Goal: Information Seeking & Learning: Learn about a topic

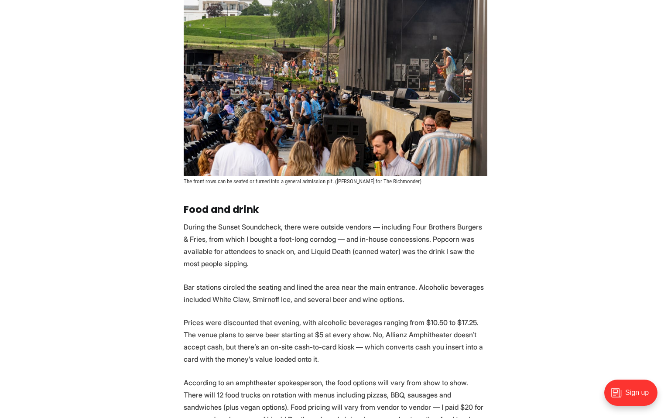
scroll to position [674, 0]
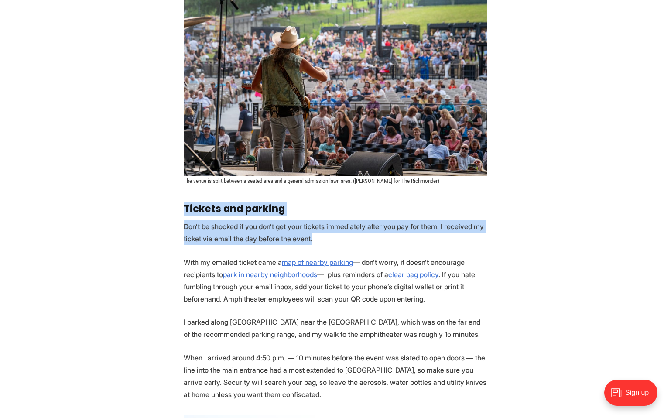
drag, startPoint x: 182, startPoint y: 205, endPoint x: 329, endPoint y: 235, distance: 150.2
click at [329, 235] on p "Don’t be shocked if you don’t get your tickets immediately after you pay for th…" at bounding box center [335, 232] width 303 height 24
drag, startPoint x: 329, startPoint y: 235, endPoint x: 173, endPoint y: 211, distance: 158.3
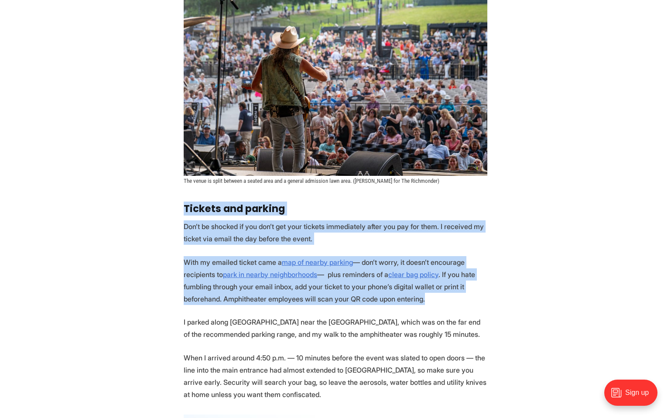
drag, startPoint x: 181, startPoint y: 203, endPoint x: 426, endPoint y: 301, distance: 263.9
click at [426, 301] on p "With my emailed ticket came a map of nearby parking — don’t worry, it doesn’t e…" at bounding box center [335, 280] width 303 height 49
drag, startPoint x: 433, startPoint y: 300, endPoint x: 181, endPoint y: 212, distance: 265.8
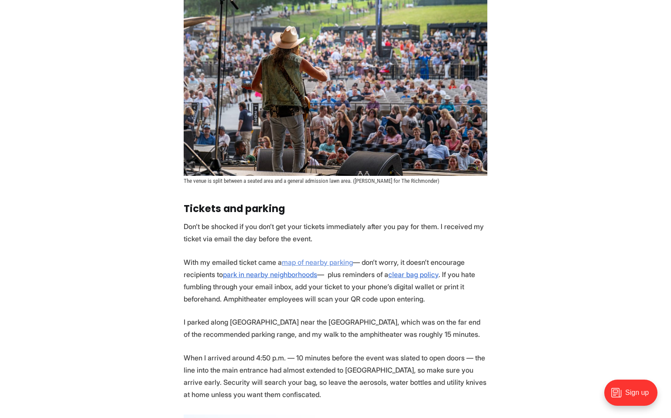
click at [291, 260] on u "map of nearby parking" at bounding box center [317, 262] width 71 height 9
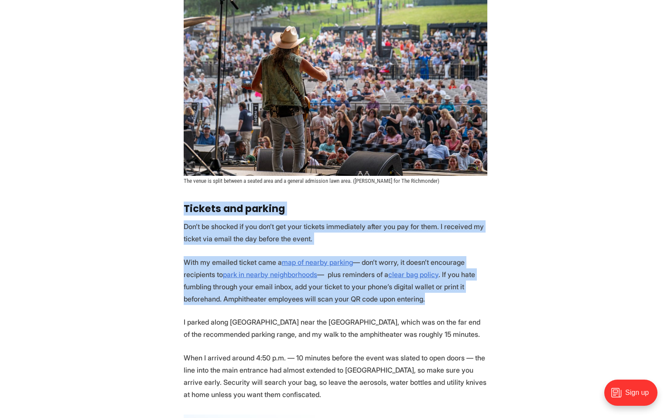
drag, startPoint x: 436, startPoint y: 306, endPoint x: 447, endPoint y: 198, distance: 107.9
drag, startPoint x: 447, startPoint y: 198, endPoint x: 445, endPoint y: 304, distance: 106.0
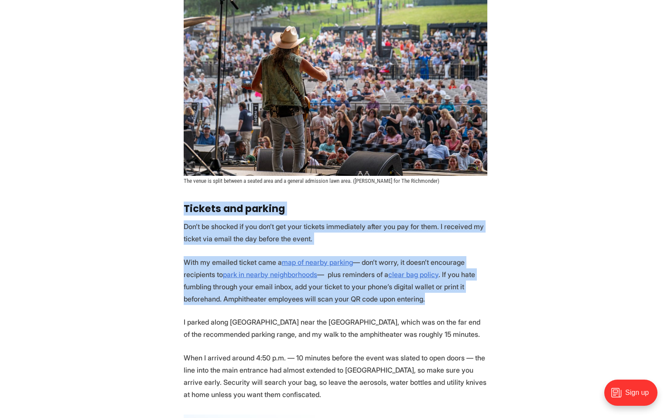
click at [445, 304] on p "With my emailed ticket came a map of nearby parking — don’t worry, it doesn’t e…" at bounding box center [335, 280] width 303 height 49
drag, startPoint x: 445, startPoint y: 304, endPoint x: 446, endPoint y: 198, distance: 106.8
drag, startPoint x: 446, startPoint y: 198, endPoint x: 446, endPoint y: 299, distance: 101.6
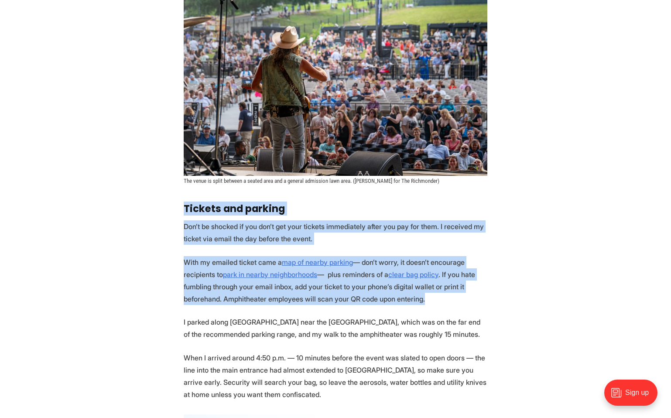
click at [446, 299] on p "With my emailed ticket came a map of nearby parking — don’t worry, it doesn’t e…" at bounding box center [335, 280] width 303 height 49
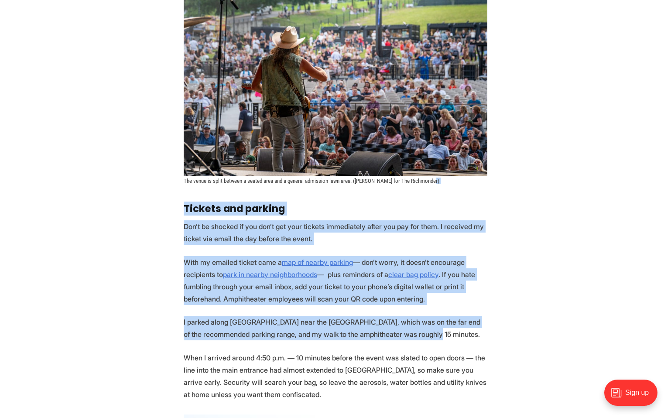
drag, startPoint x: 435, startPoint y: 332, endPoint x: 456, endPoint y: 189, distance: 144.5
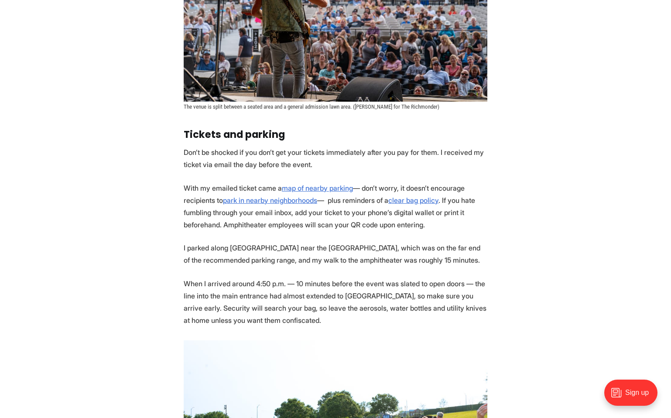
scroll to position [782, 0]
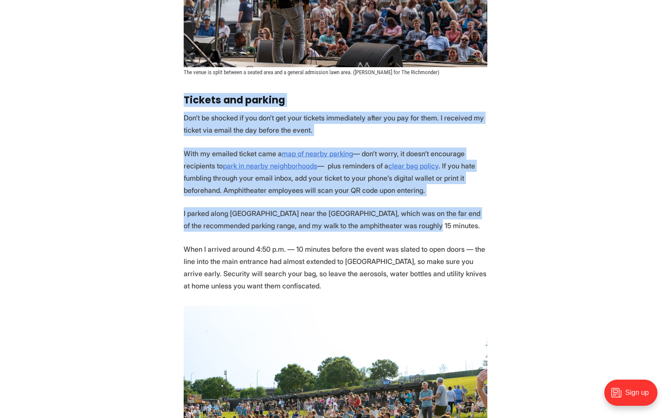
drag, startPoint x: 446, startPoint y: 222, endPoint x: 181, endPoint y: 95, distance: 293.5
drag, startPoint x: 182, startPoint y: 95, endPoint x: 445, endPoint y: 230, distance: 295.0
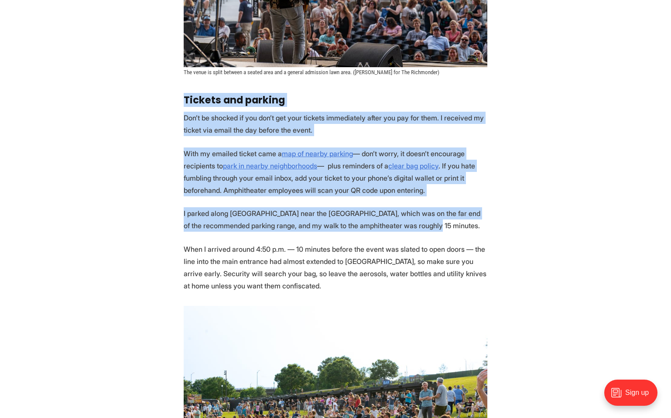
click at [444, 230] on p "I parked along [GEOGRAPHIC_DATA] near the [GEOGRAPHIC_DATA], which was on the f…" at bounding box center [335, 219] width 303 height 24
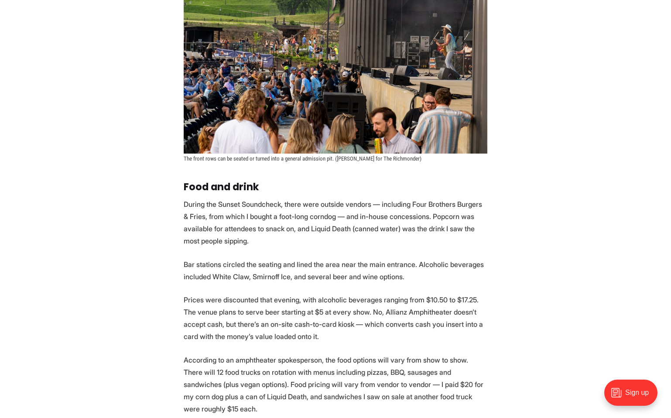
scroll to position [1589, 0]
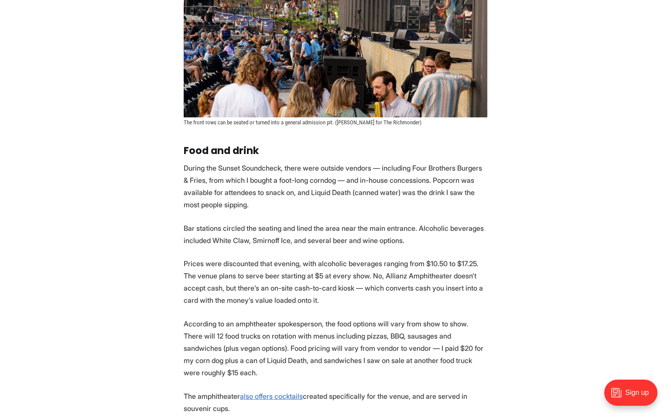
drag, startPoint x: 445, startPoint y: 204, endPoint x: 445, endPoint y: 155, distance: 48.8
click at [445, 154] on section "As the clock struck 5 p.m. [DATE], a line of Richmonders wrapped around the blo…" at bounding box center [335, 127] width 671 height 2598
click at [445, 155] on h3 "Food and drink" at bounding box center [335, 150] width 303 height 11
drag, startPoint x: 436, startPoint y: 142, endPoint x: 415, endPoint y: 209, distance: 70.3
click at [415, 209] on section "As the clock struck 5 p.m. [DATE], a line of Richmonders wrapped around the blo…" at bounding box center [335, 127] width 671 height 2598
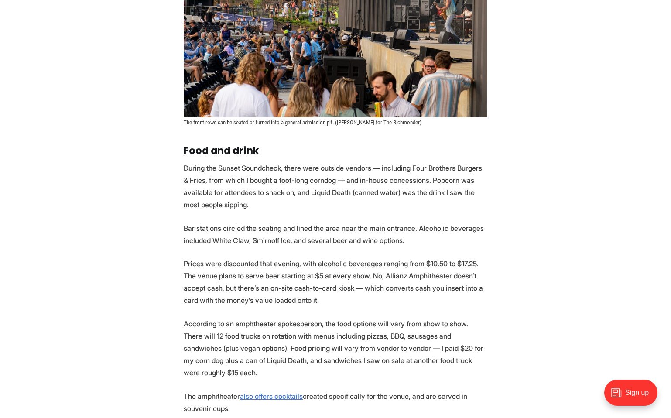
click at [415, 209] on p "During the Sunset Soundcheck, there were outside vendors — including Four Broth…" at bounding box center [335, 186] width 303 height 49
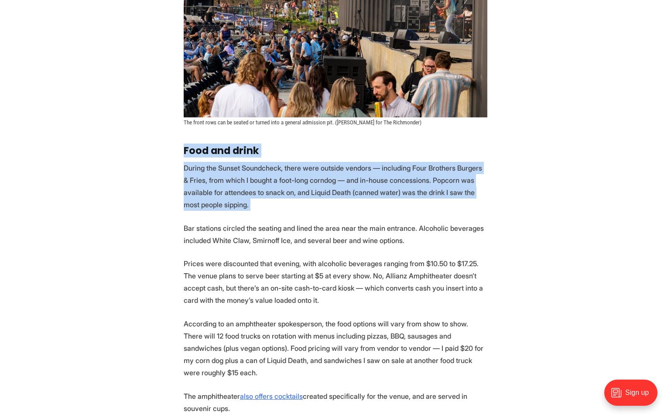
drag, startPoint x: 415, startPoint y: 209, endPoint x: 184, endPoint y: 155, distance: 236.8
click at [184, 155] on section "As the clock struck 5 p.m. [DATE], a line of Richmonders wrapped around the blo…" at bounding box center [335, 127] width 671 height 2598
click at [184, 155] on strong "Food and drink" at bounding box center [221, 150] width 75 height 14
drag, startPoint x: 184, startPoint y: 155, endPoint x: 312, endPoint y: 209, distance: 138.9
click at [312, 209] on section "As the clock struck 5 p.m. [DATE], a line of Richmonders wrapped around the blo…" at bounding box center [335, 127] width 671 height 2598
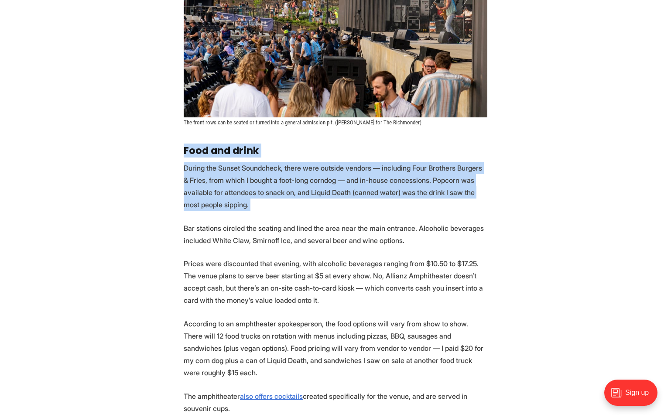
click at [312, 209] on p "During the Sunset Soundcheck, there were outside vendors — including Four Broth…" at bounding box center [335, 186] width 303 height 49
drag, startPoint x: 312, startPoint y: 209, endPoint x: 189, endPoint y: 151, distance: 136.1
click at [189, 151] on section "As the clock struck 5 p.m. [DATE], a line of Richmonders wrapped around the blo…" at bounding box center [335, 127] width 671 height 2598
click at [189, 151] on strong "Food and drink" at bounding box center [221, 150] width 75 height 14
drag, startPoint x: 189, startPoint y: 151, endPoint x: 441, endPoint y: 235, distance: 265.7
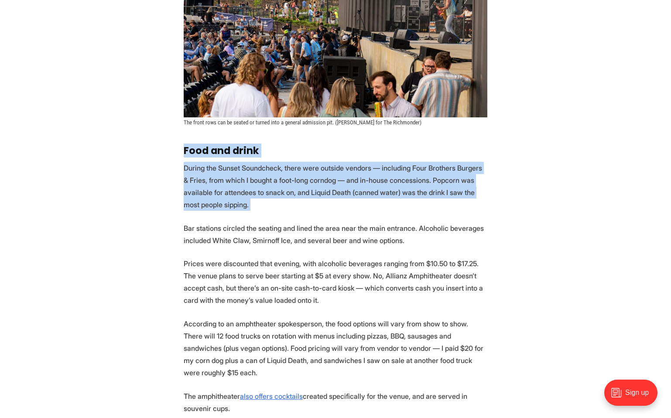
click at [441, 235] on section "As the clock struck 5 p.m. [DATE], a line of Richmonders wrapped around the blo…" at bounding box center [335, 127] width 671 height 2598
click at [441, 235] on p "Bar stations circled the seating and lined the area near the main entrance. Alc…" at bounding box center [335, 234] width 303 height 24
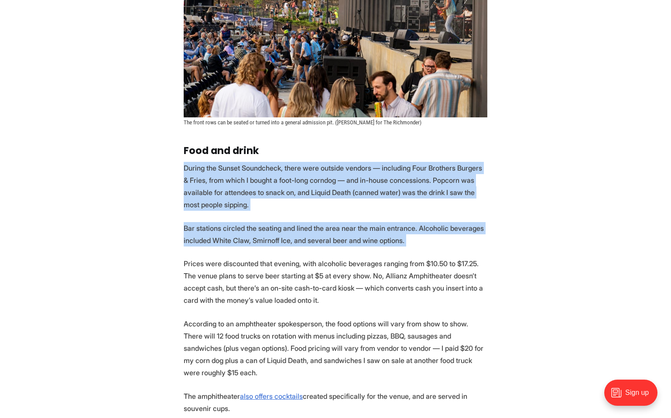
drag, startPoint x: 441, startPoint y: 235, endPoint x: 191, endPoint y: 167, distance: 259.5
click at [190, 167] on section "As the clock struck 5 p.m. [DATE], a line of Richmonders wrapped around the blo…" at bounding box center [335, 127] width 671 height 2598
click at [191, 167] on p "During the Sunset Soundcheck, there were outside vendors — including Four Broth…" at bounding box center [335, 186] width 303 height 49
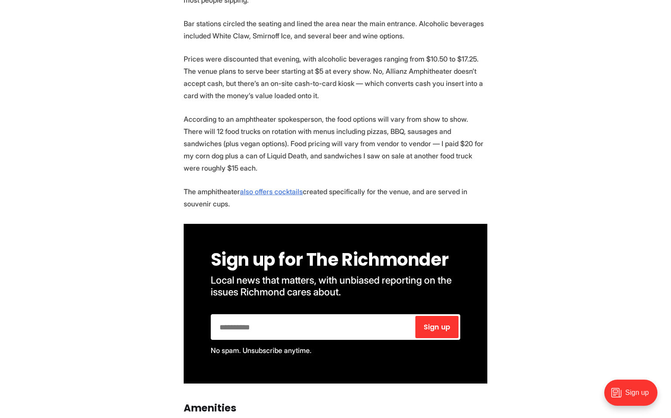
scroll to position [1798, 0]
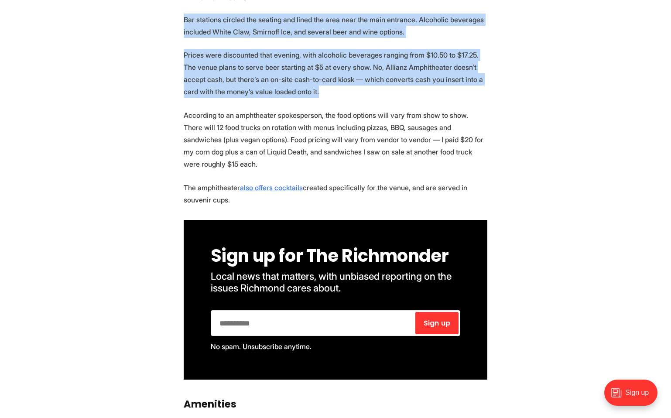
drag, startPoint x: 323, startPoint y: 94, endPoint x: 163, endPoint y: 22, distance: 175.2
drag, startPoint x: 163, startPoint y: 22, endPoint x: 345, endPoint y: 105, distance: 200.0
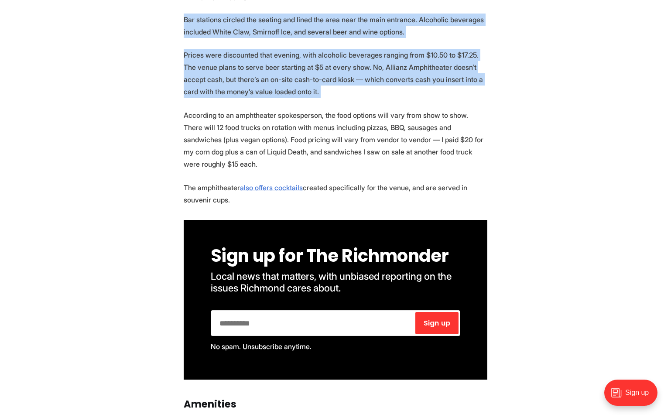
drag, startPoint x: 344, startPoint y: 97, endPoint x: 169, endPoint y: 19, distance: 191.9
drag, startPoint x: 169, startPoint y: 19, endPoint x: 331, endPoint y: 88, distance: 176.0
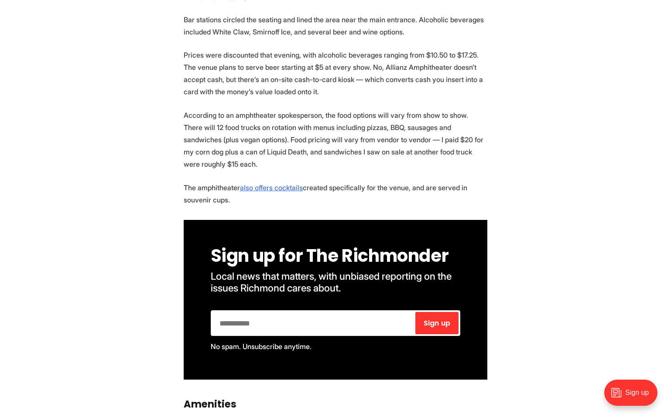
click at [331, 89] on p "Prices were discounted that evening, with alcoholic beverages ranging from $10.…" at bounding box center [335, 73] width 303 height 49
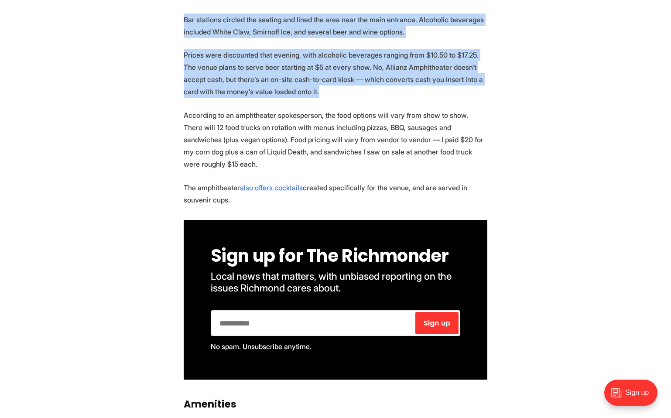
drag, startPoint x: 331, startPoint y: 89, endPoint x: 174, endPoint y: 17, distance: 172.9
drag, startPoint x: 174, startPoint y: 17, endPoint x: 336, endPoint y: 88, distance: 177.3
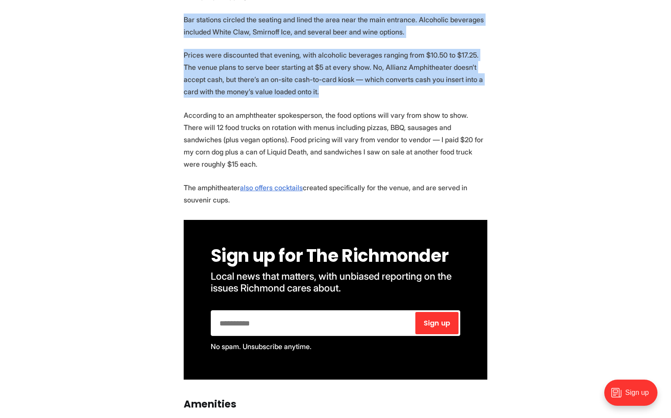
click at [336, 88] on p "Prices were discounted that evening, with alcoholic beverages ranging from $10.…" at bounding box center [335, 73] width 303 height 49
drag, startPoint x: 336, startPoint y: 88, endPoint x: 159, endPoint y: 22, distance: 189.3
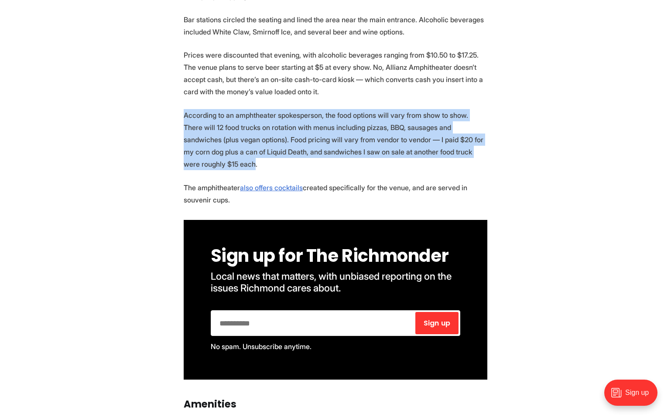
drag, startPoint x: 477, startPoint y: 156, endPoint x: 464, endPoint y: 99, distance: 58.2
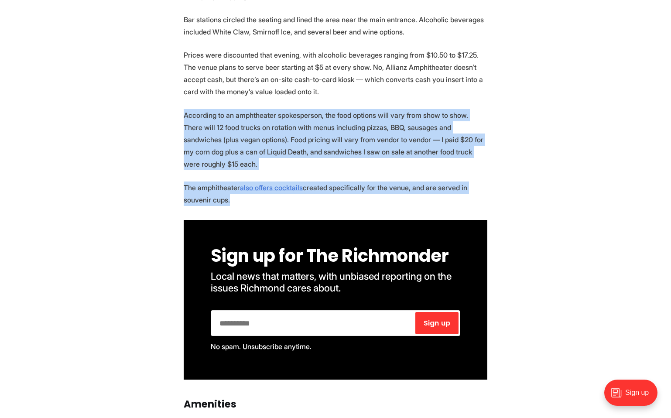
drag, startPoint x: 464, startPoint y: 99, endPoint x: 410, endPoint y: 187, distance: 102.8
click at [410, 187] on p "The amphitheater also offers cocktails created specifically for the venue, and …" at bounding box center [335, 193] width 303 height 24
drag, startPoint x: 410, startPoint y: 187, endPoint x: 443, endPoint y: 99, distance: 93.1
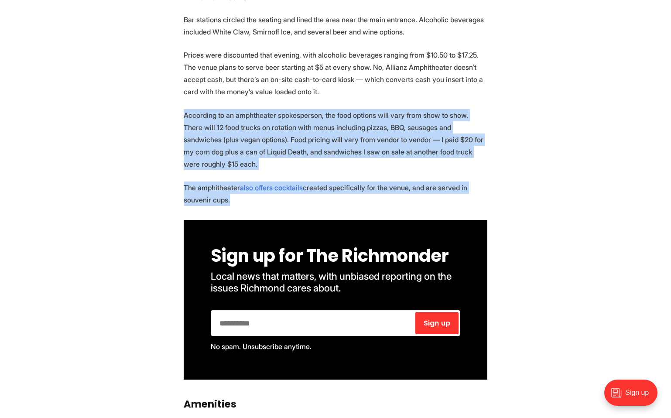
drag, startPoint x: 443, startPoint y: 99, endPoint x: 392, endPoint y: 192, distance: 105.6
click at [392, 192] on p "The amphitheater also offers cocktails created specifically for the venue, and …" at bounding box center [335, 193] width 303 height 24
drag, startPoint x: 392, startPoint y: 192, endPoint x: 431, endPoint y: 106, distance: 94.6
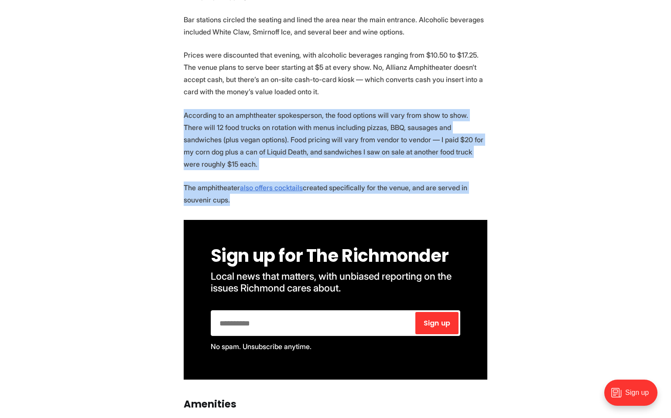
drag, startPoint x: 431, startPoint y: 106, endPoint x: 395, endPoint y: 188, distance: 89.8
click at [395, 188] on p "The amphitheater also offers cocktails created specifically for the venue, and …" at bounding box center [335, 193] width 303 height 24
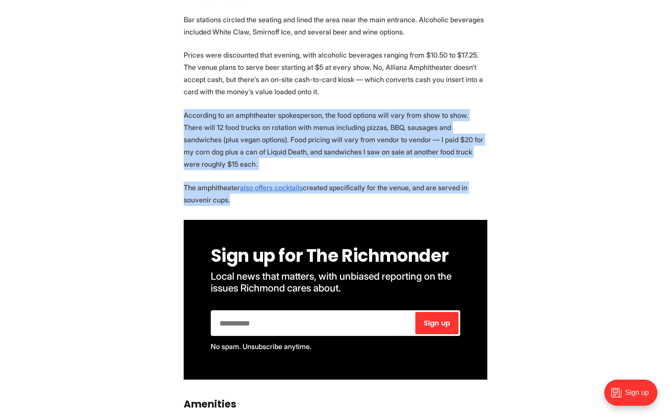
drag, startPoint x: 395, startPoint y: 188, endPoint x: 429, endPoint y: 99, distance: 95.1
drag, startPoint x: 427, startPoint y: 99, endPoint x: 397, endPoint y: 185, distance: 90.6
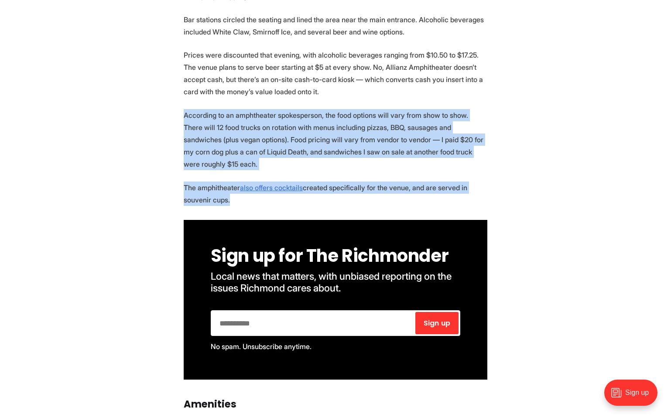
click at [397, 185] on p "The amphitheater also offers cocktails created specifically for the venue, and …" at bounding box center [335, 193] width 303 height 24
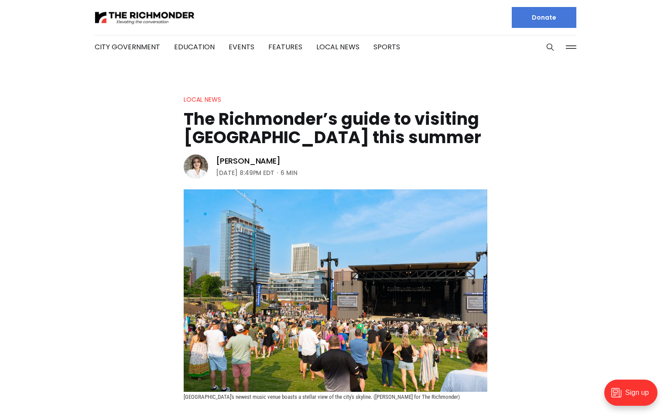
scroll to position [0, 0]
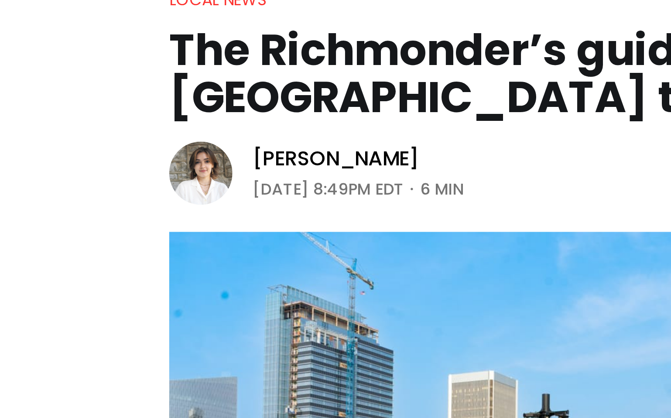
click at [197, 166] on img at bounding box center [196, 166] width 24 height 24
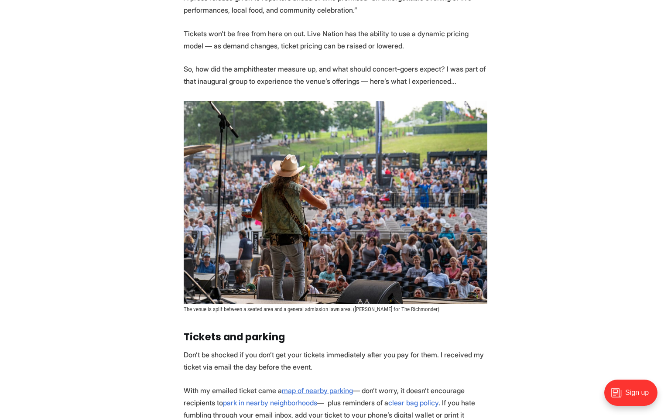
click at [324, 360] on p "Don’t be shocked if you don’t get your tickets immediately after you pay for th…" at bounding box center [335, 360] width 303 height 24
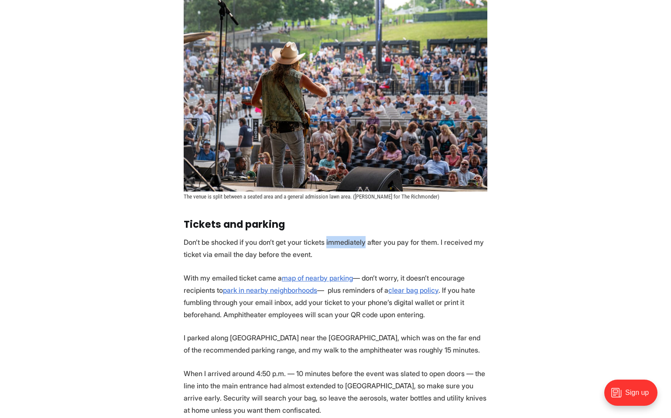
scroll to position [719, 0]
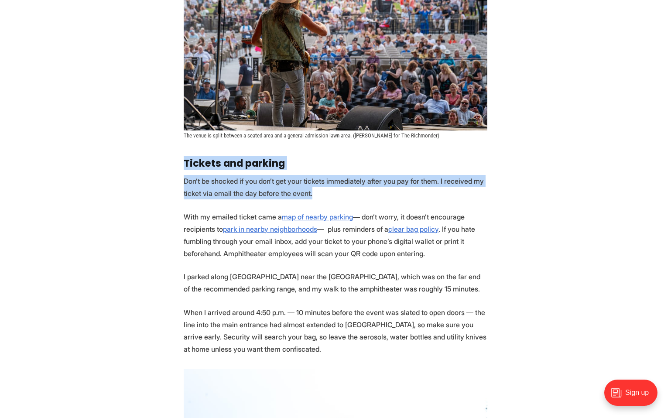
drag, startPoint x: 182, startPoint y: 160, endPoint x: 340, endPoint y: 197, distance: 162.0
click at [340, 197] on p "Don’t be shocked if you don’t get your tickets immediately after you pay for th…" at bounding box center [335, 187] width 303 height 24
drag, startPoint x: 339, startPoint y: 194, endPoint x: 182, endPoint y: 160, distance: 161.0
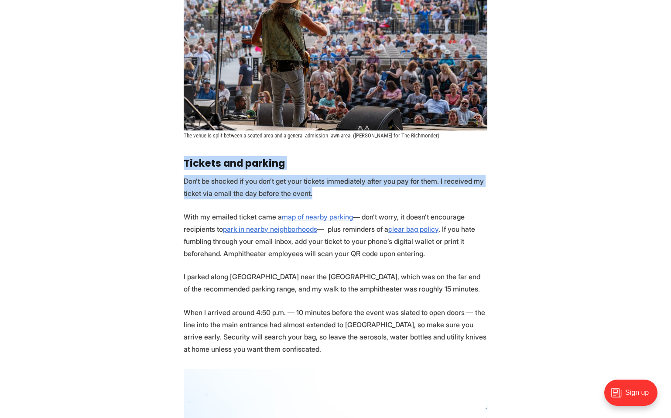
drag, startPoint x: 182, startPoint y: 160, endPoint x: 327, endPoint y: 191, distance: 148.4
click at [327, 191] on p "Don’t be shocked if you don’t get your tickets immediately after you pay for th…" at bounding box center [335, 187] width 303 height 24
drag, startPoint x: 327, startPoint y: 191, endPoint x: 189, endPoint y: 161, distance: 140.9
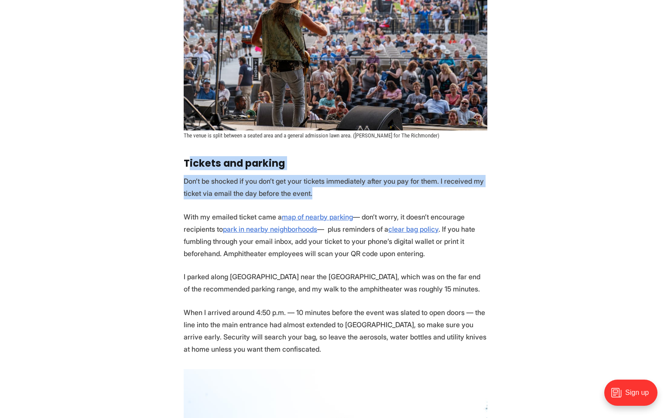
click at [189, 161] on strong "Tickets and parking" at bounding box center [234, 163] width 101 height 14
drag, startPoint x: 189, startPoint y: 161, endPoint x: 327, endPoint y: 187, distance: 140.2
click at [327, 187] on p "Don’t be shocked if you don’t get your tickets immediately after you pay for th…" at bounding box center [335, 187] width 303 height 24
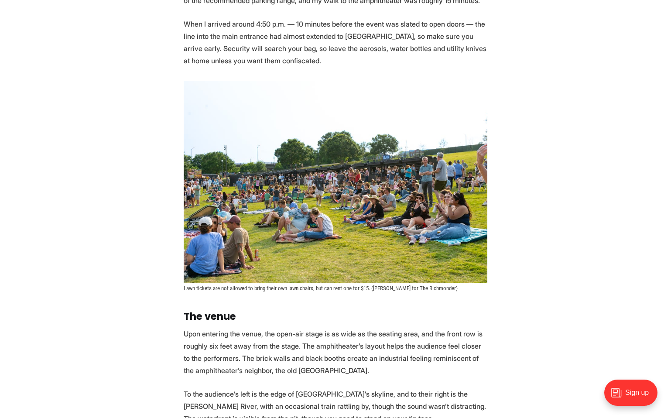
scroll to position [991, 0]
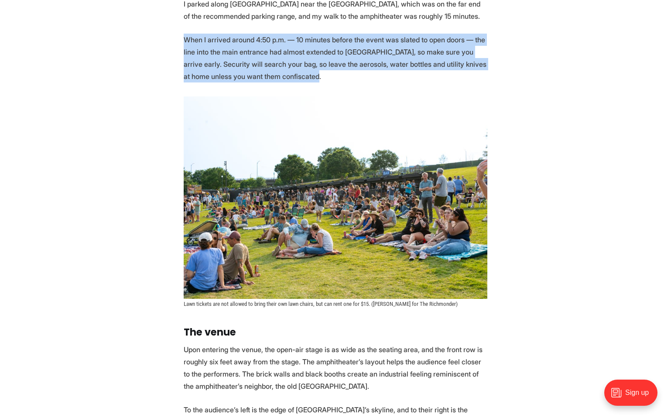
drag, startPoint x: 355, startPoint y: 77, endPoint x: 460, endPoint y: 30, distance: 114.5
drag, startPoint x: 460, startPoint y: 30, endPoint x: 423, endPoint y: 77, distance: 59.4
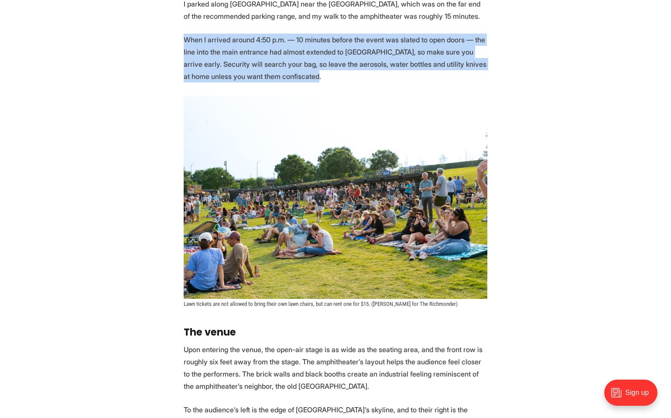
click at [423, 77] on p "When I arrived around 4:50 p.m. — 10 minutes before the event was slated to ope…" at bounding box center [335, 58] width 303 height 49
drag, startPoint x: 423, startPoint y: 77, endPoint x: 447, endPoint y: 31, distance: 51.5
drag, startPoint x: 447, startPoint y: 31, endPoint x: 427, endPoint y: 75, distance: 48.0
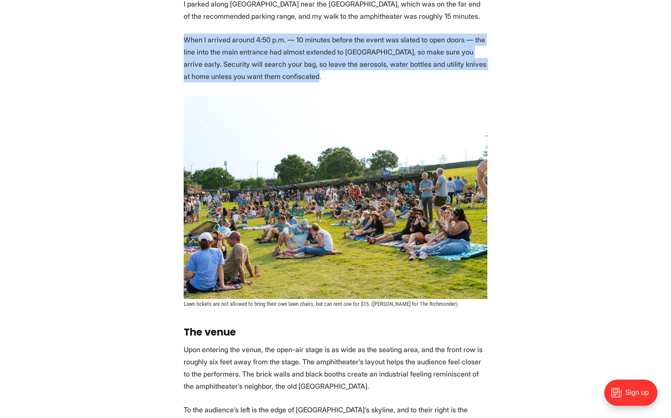
click at [427, 75] on p "When I arrived around 4:50 p.m. — 10 minutes before the event was slated to ope…" at bounding box center [335, 58] width 303 height 49
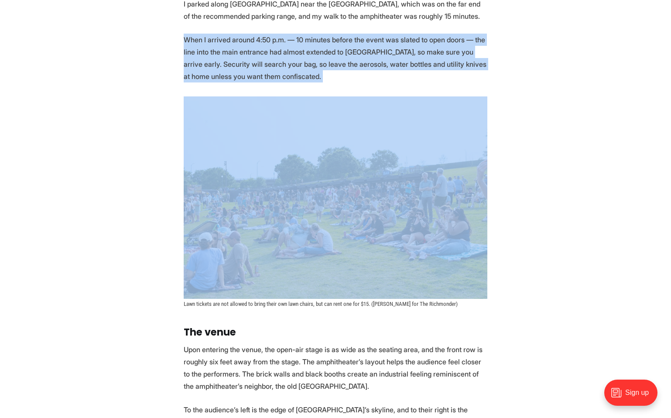
drag, startPoint x: 427, startPoint y: 75, endPoint x: 452, endPoint y: 28, distance: 52.9
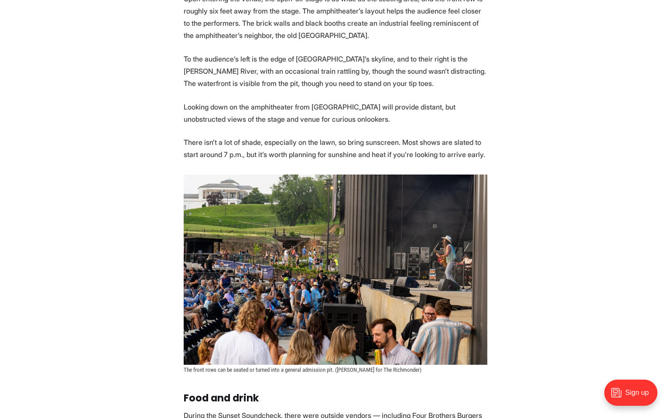
scroll to position [1361, 0]
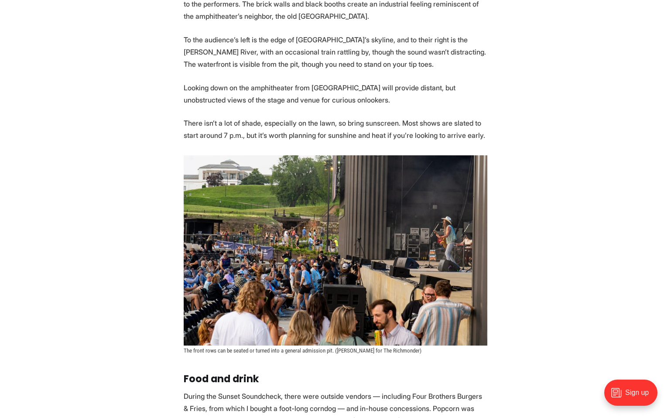
drag, startPoint x: 433, startPoint y: 20, endPoint x: 433, endPoint y: 85, distance: 65.0
click at [433, 85] on section "As the clock struck 5 p.m. [DATE], a line of Richmonders wrapped around the blo…" at bounding box center [335, 355] width 671 height 2598
click at [433, 85] on p "Looking down on the amphitheater from [GEOGRAPHIC_DATA] will provide distant, b…" at bounding box center [335, 94] width 303 height 24
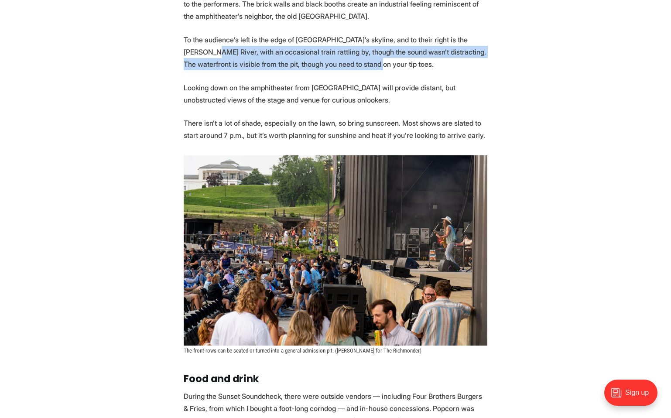
drag, startPoint x: 431, startPoint y: 66, endPoint x: 168, endPoint y: 47, distance: 264.1
click at [168, 47] on section "As the clock struck 5 p.m. [DATE], a line of Richmonders wrapped around the blo…" at bounding box center [335, 355] width 671 height 2598
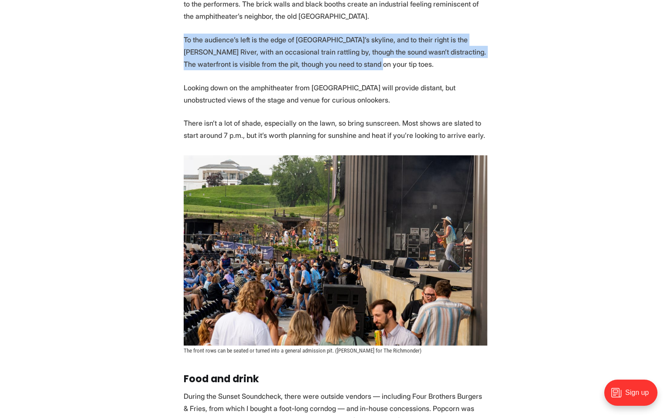
drag, startPoint x: 175, startPoint y: 38, endPoint x: 349, endPoint y: 65, distance: 176.0
click at [348, 65] on section "As the clock struck 5 p.m. [DATE], a line of Richmonders wrapped around the blo…" at bounding box center [335, 355] width 671 height 2598
click at [349, 65] on p "To the audience’s left is the edge of [GEOGRAPHIC_DATA]’s skyline, and to their…" at bounding box center [335, 52] width 303 height 37
drag, startPoint x: 367, startPoint y: 62, endPoint x: 177, endPoint y: 41, distance: 191.7
click at [177, 41] on section "As the clock struck 5 p.m. [DATE], a line of Richmonders wrapped around the blo…" at bounding box center [335, 355] width 671 height 2598
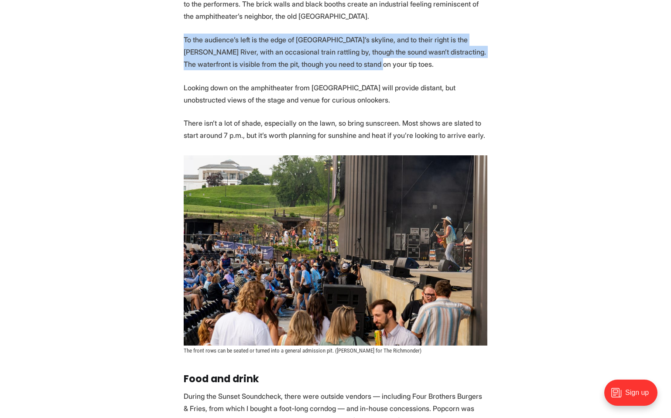
click at [177, 41] on section "As the clock struck 5 p.m. [DATE], a line of Richmonders wrapped around the blo…" at bounding box center [335, 355] width 671 height 2598
drag, startPoint x: 177, startPoint y: 41, endPoint x: 387, endPoint y: 65, distance: 211.6
click at [387, 65] on section "As the clock struck 5 p.m. [DATE], a line of Richmonders wrapped around the blo…" at bounding box center [335, 355] width 671 height 2598
click at [387, 65] on p "To the audience’s left is the edge of [GEOGRAPHIC_DATA]’s skyline, and to their…" at bounding box center [335, 52] width 303 height 37
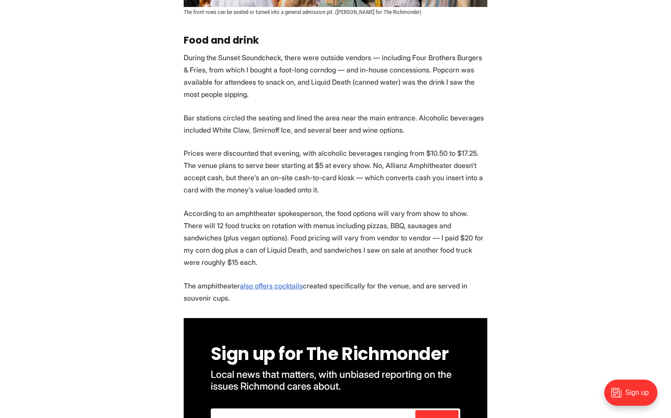
scroll to position [1708, 0]
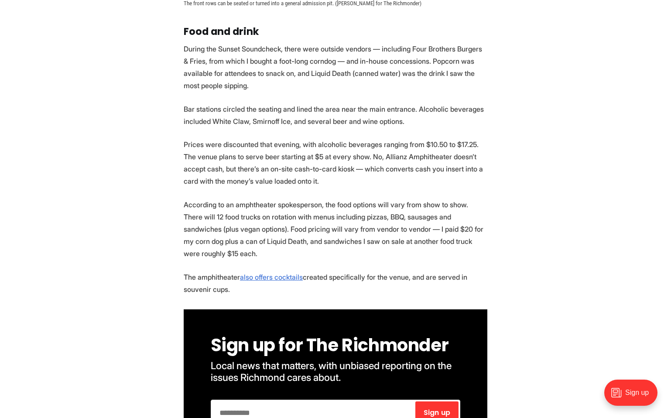
drag, startPoint x: 185, startPoint y: 48, endPoint x: 268, endPoint y: 92, distance: 93.4
click at [268, 93] on section "As the clock struck 5 p.m. [DATE], a line of Richmonders wrapped around the blo…" at bounding box center [335, 8] width 671 height 2598
click at [268, 92] on section "As the clock struck 5 p.m. [DATE], a line of Richmonders wrapped around the blo…" at bounding box center [335, 8] width 671 height 2598
drag, startPoint x: 268, startPoint y: 92, endPoint x: 183, endPoint y: 47, distance: 96.0
click at [183, 47] on section "As the clock struck 5 p.m. [DATE], a line of Richmonders wrapped around the blo…" at bounding box center [335, 8] width 671 height 2598
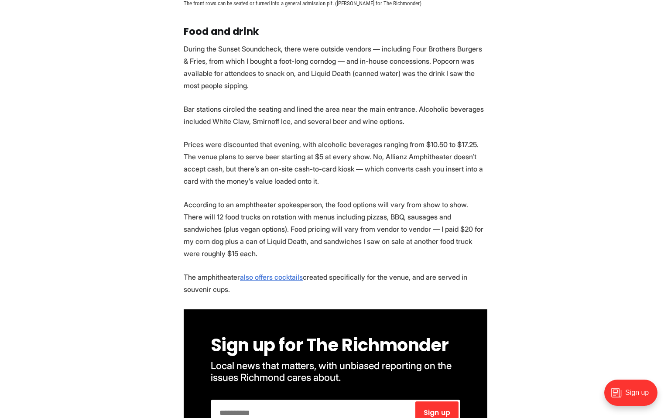
click at [183, 47] on section "As the clock struck 5 p.m. [DATE], a line of Richmonders wrapped around the blo…" at bounding box center [335, 8] width 671 height 2598
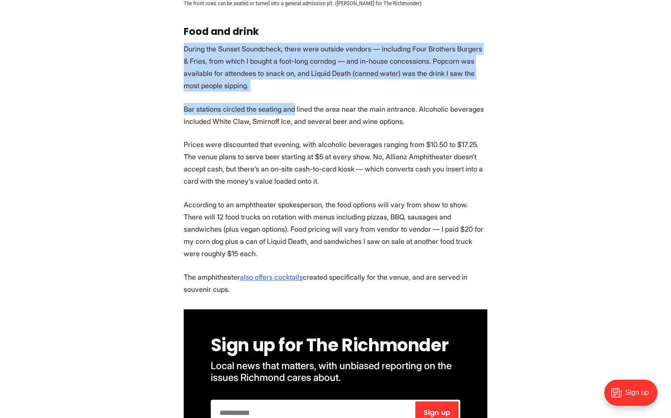
drag, startPoint x: 183, startPoint y: 47, endPoint x: 291, endPoint y: 109, distance: 124.4
click at [292, 109] on section "As the clock struck 5 p.m. [DATE], a line of Richmonders wrapped around the blo…" at bounding box center [335, 8] width 671 height 2598
click at [291, 109] on p "Bar stations circled the seating and lined the area near the main entrance. Alc…" at bounding box center [335, 115] width 303 height 24
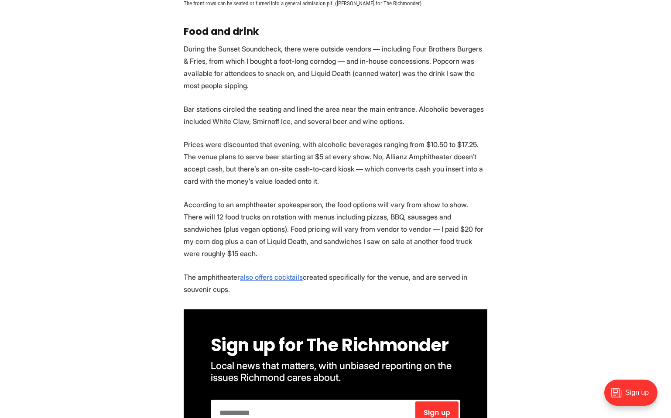
click at [439, 129] on section "As the clock struck 5 p.m. [DATE], a line of Richmonders wrapped around the blo…" at bounding box center [335, 8] width 671 height 2598
click at [461, 26] on h3 "Food and drink" at bounding box center [335, 31] width 303 height 11
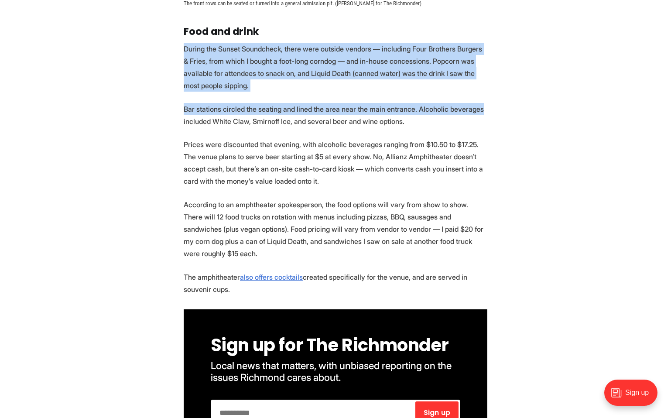
drag, startPoint x: 461, startPoint y: 26, endPoint x: 453, endPoint y: 106, distance: 81.1
click at [453, 107] on section "As the clock struck 5 p.m. [DATE], a line of Richmonders wrapped around the blo…" at bounding box center [335, 8] width 671 height 2598
click at [453, 106] on p "Bar stations circled the seating and lined the area near the main entrance. Alc…" at bounding box center [335, 115] width 303 height 24
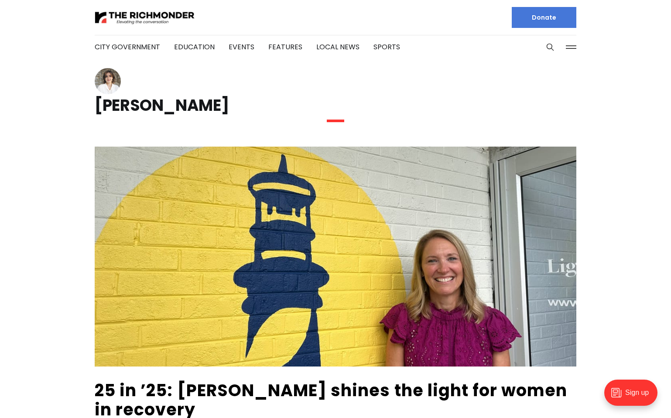
click at [109, 84] on img at bounding box center [108, 81] width 26 height 26
drag, startPoint x: 109, startPoint y: 84, endPoint x: 267, endPoint y: 3, distance: 177.4
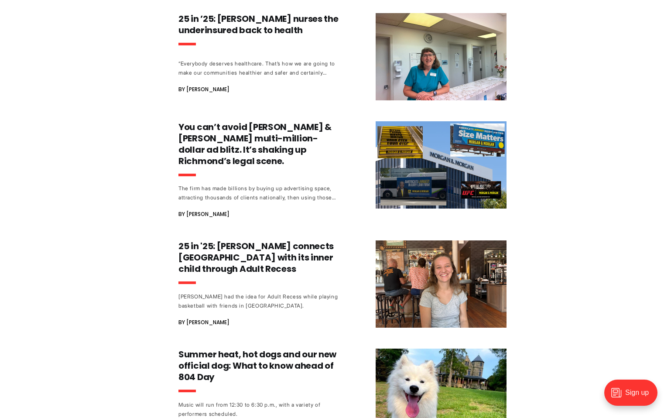
scroll to position [877, 0]
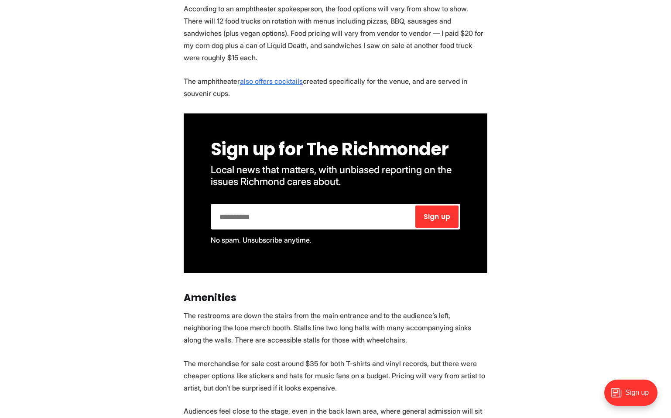
scroll to position [1708, 0]
